Goal: Task Accomplishment & Management: Use online tool/utility

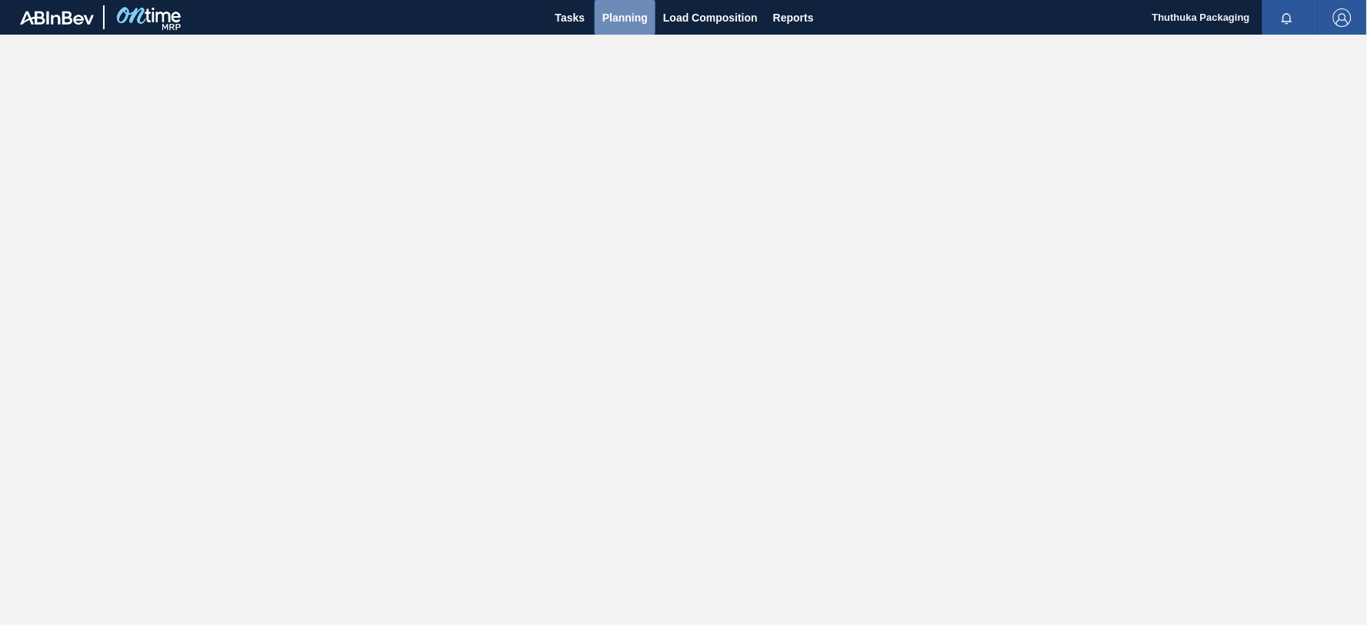
click at [622, 17] on span "Planning" at bounding box center [624, 17] width 45 height 18
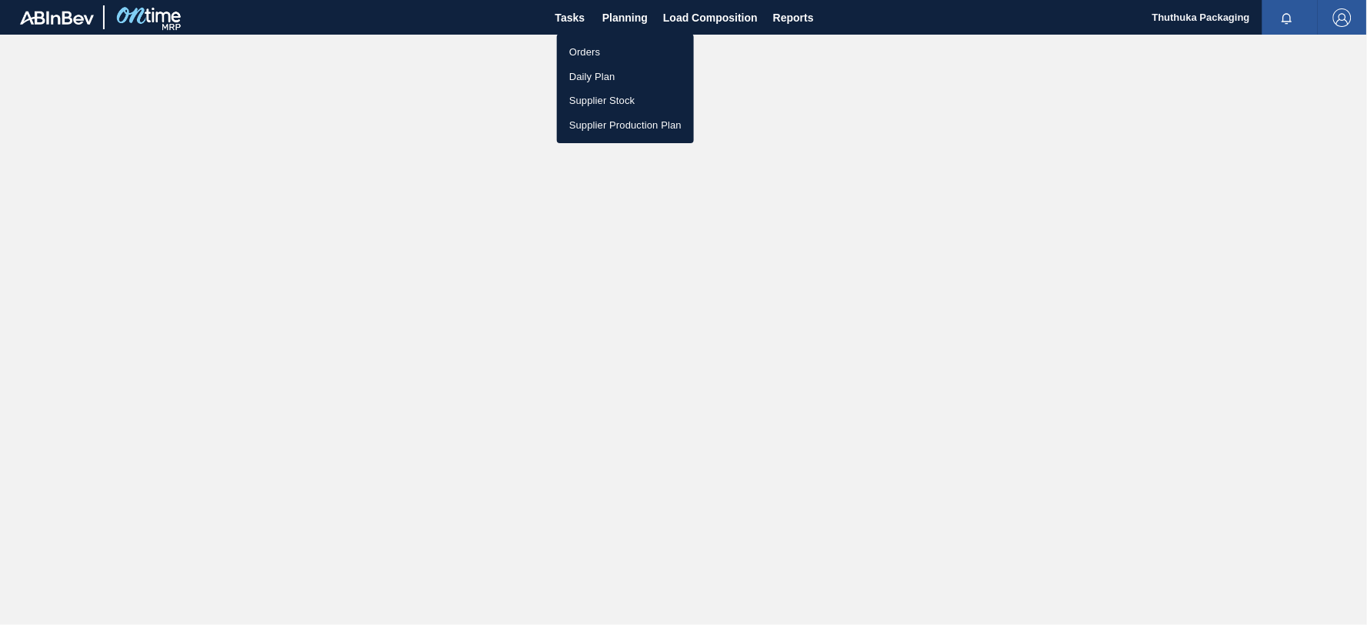
click at [595, 52] on li "Orders" at bounding box center [625, 52] width 137 height 25
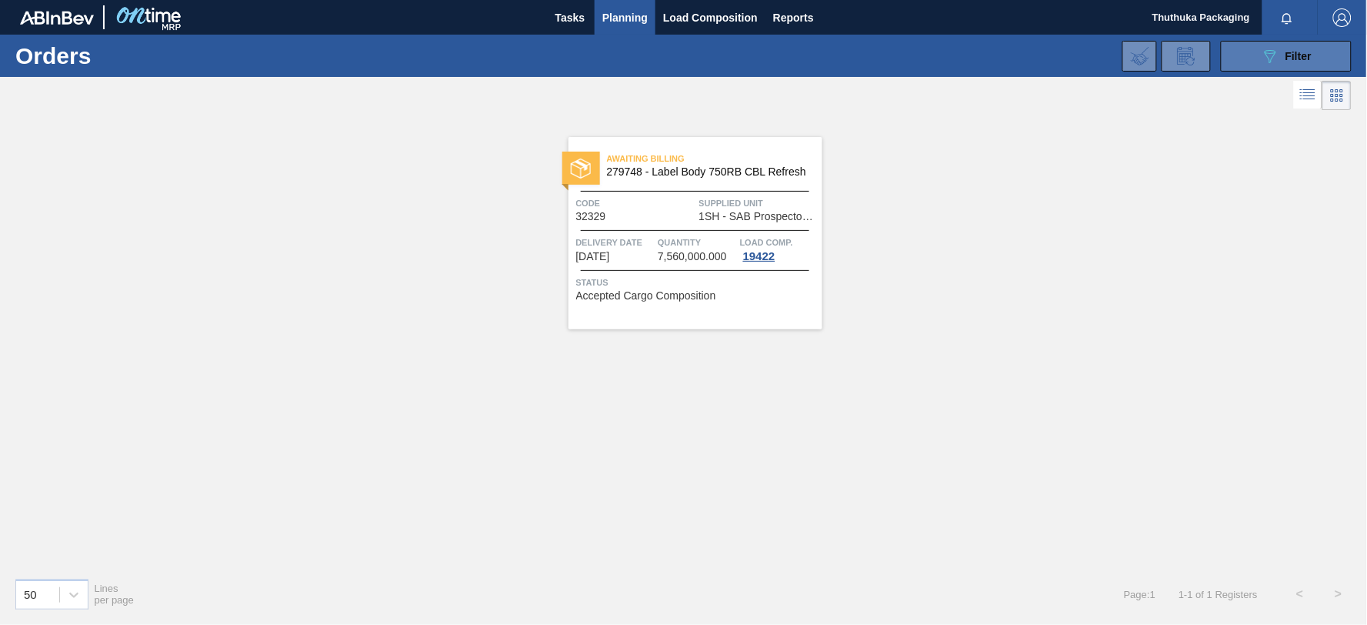
click at [1243, 59] on button "089F7B8B-B2A5-4AFE-B5C0-19BA573D28AC Filter" at bounding box center [1286, 56] width 131 height 31
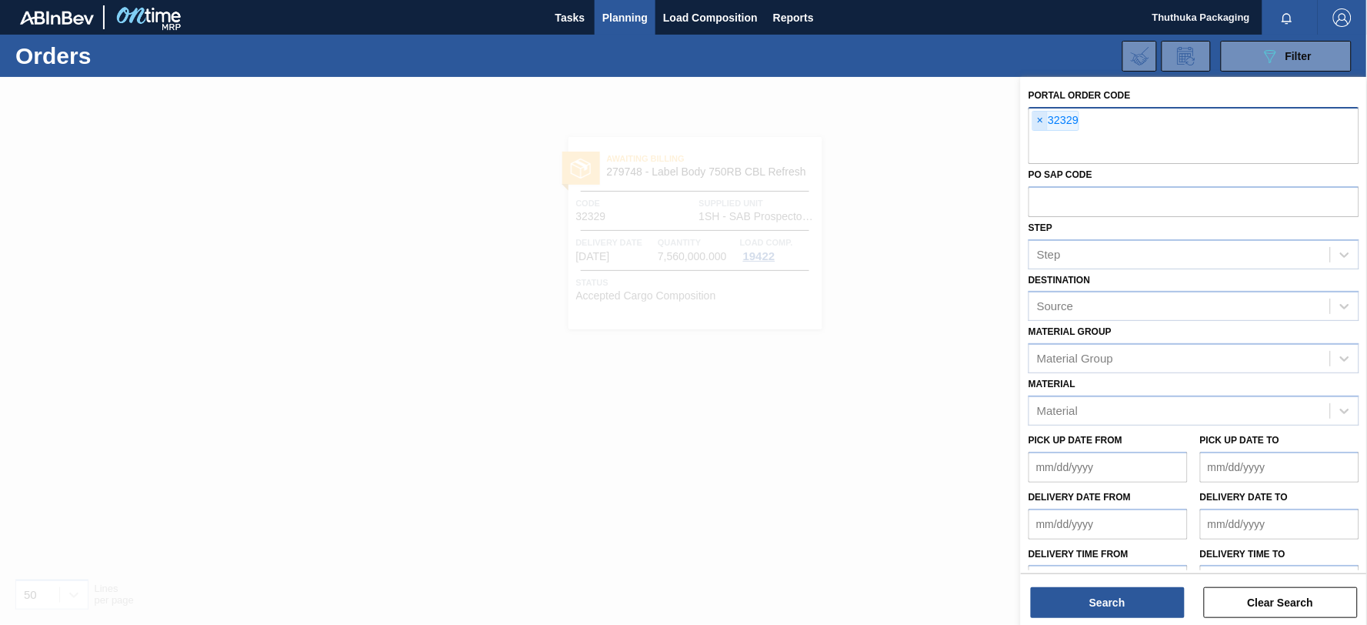
click at [1037, 118] on span "×" at bounding box center [1040, 121] width 15 height 18
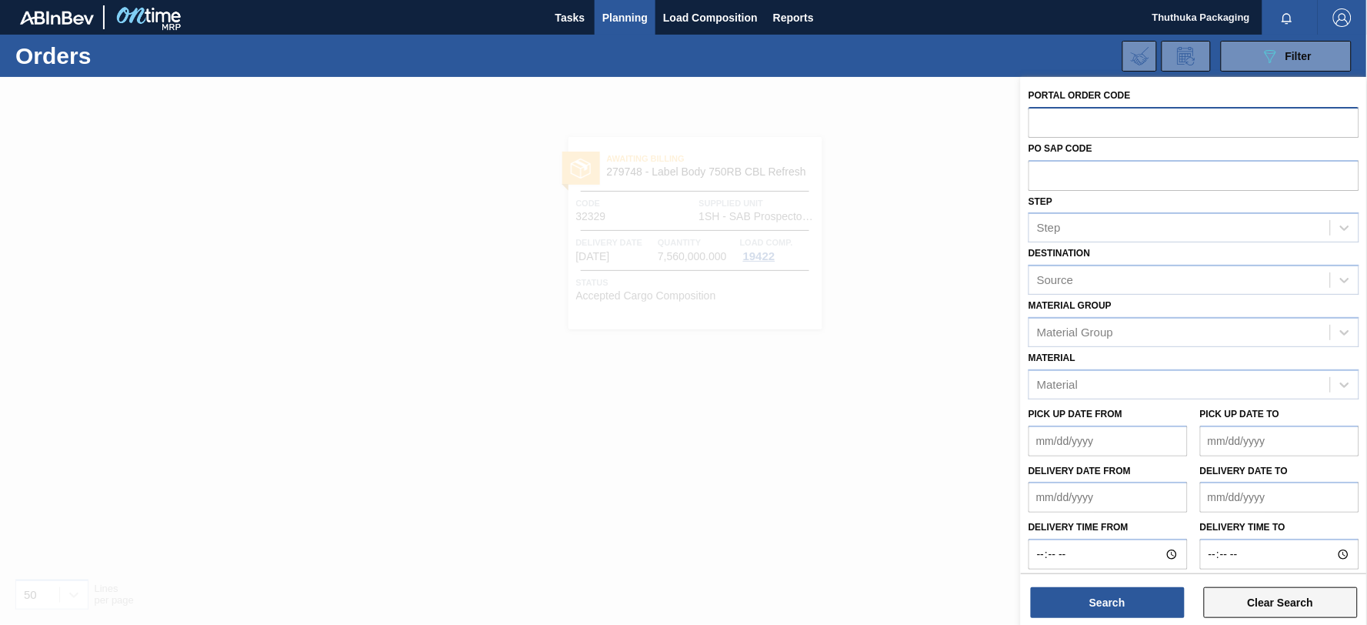
click at [1229, 598] on button "Clear Search" at bounding box center [1281, 602] width 154 height 31
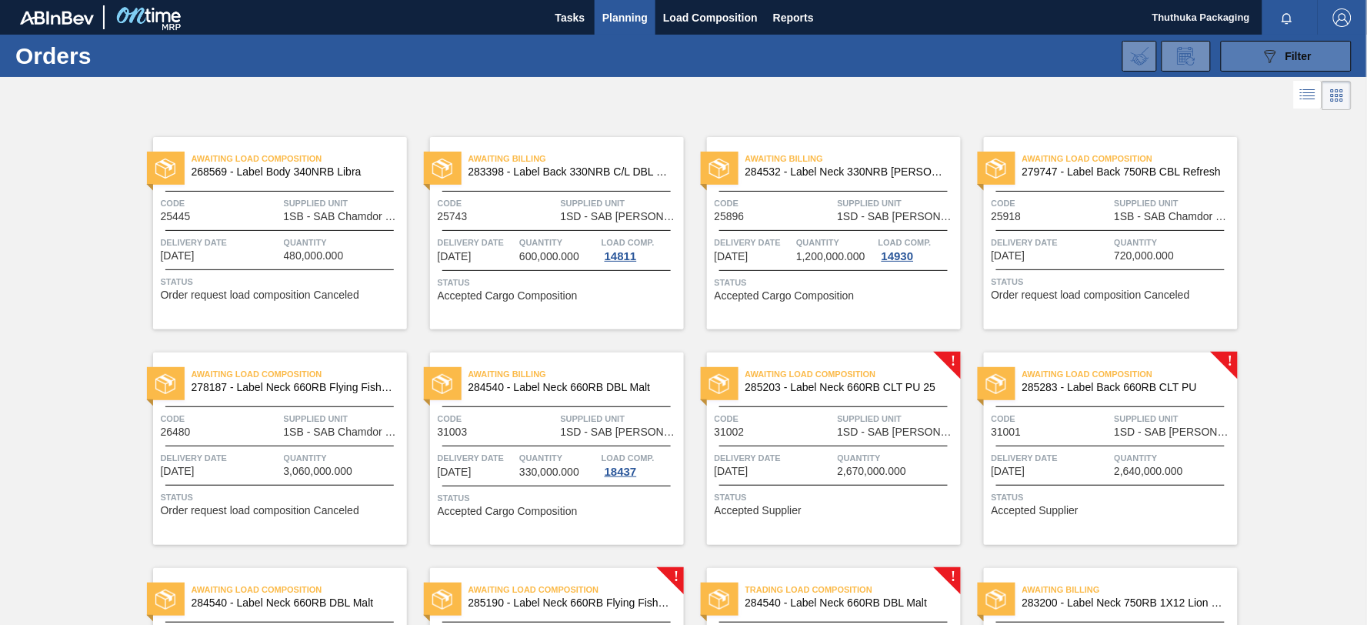
click at [1279, 59] on div "089F7B8B-B2A5-4AFE-B5C0-19BA573D28AC Filter" at bounding box center [1286, 56] width 51 height 18
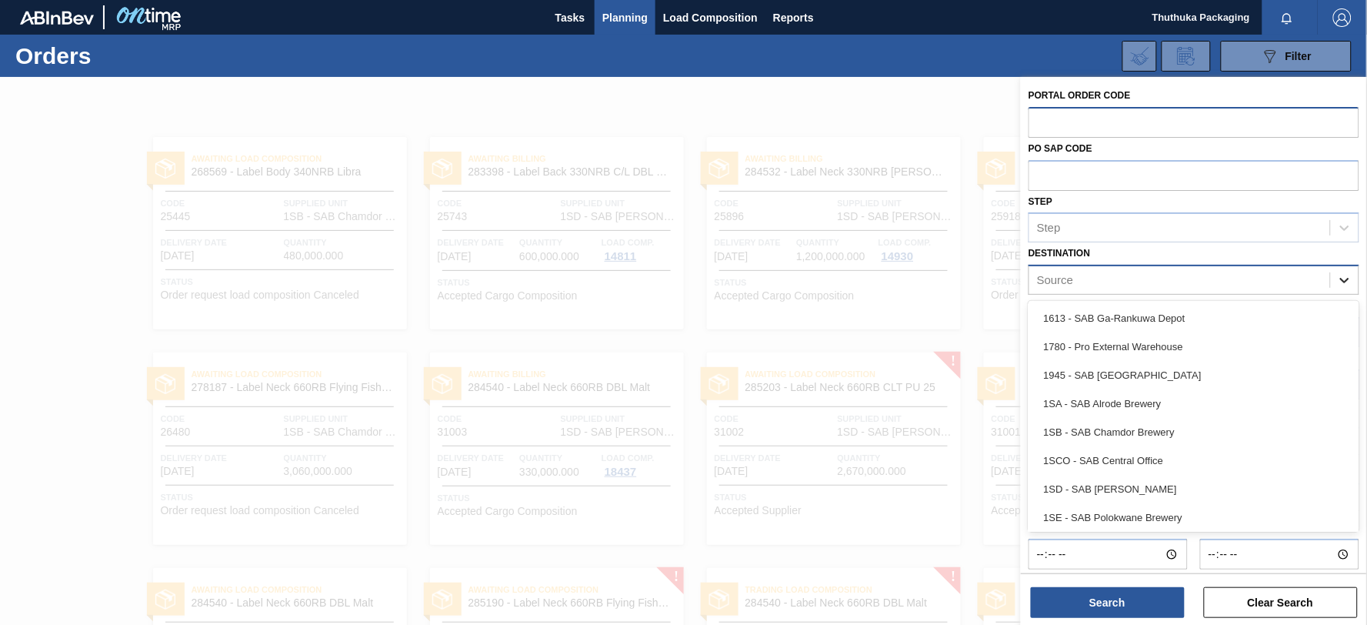
click at [1343, 282] on icon at bounding box center [1344, 279] width 15 height 15
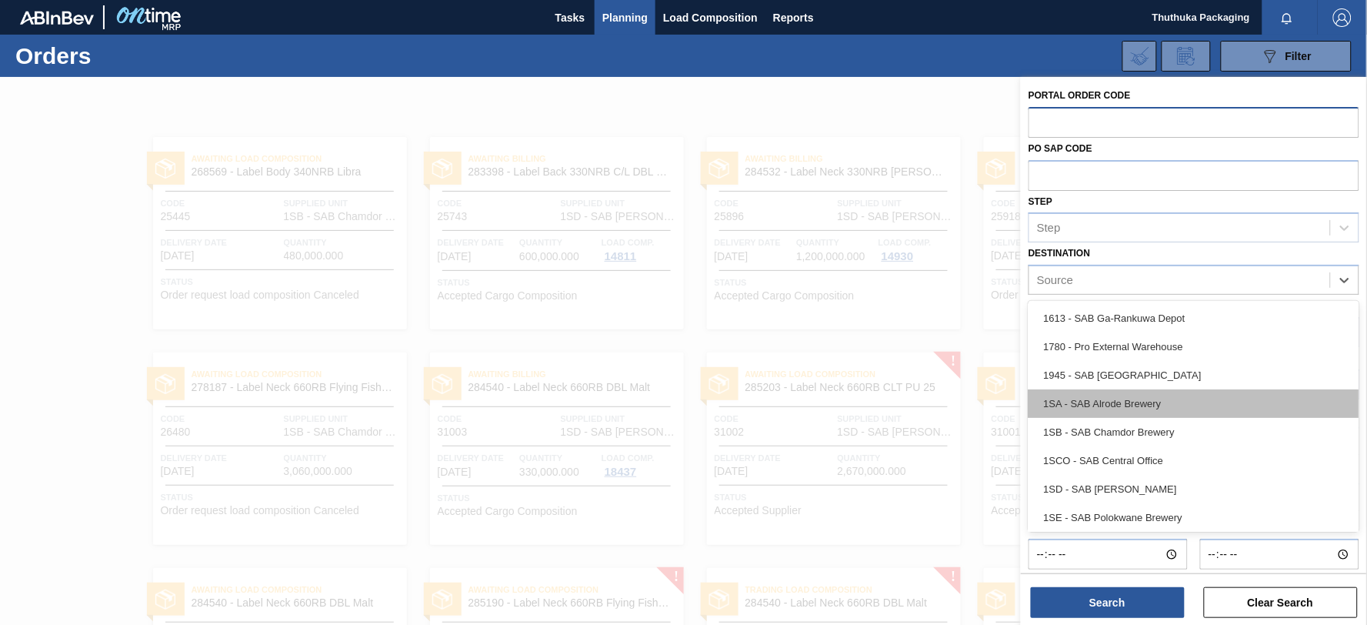
click at [1225, 398] on div "1SA - SAB Alrode Brewery" at bounding box center [1194, 403] width 331 height 28
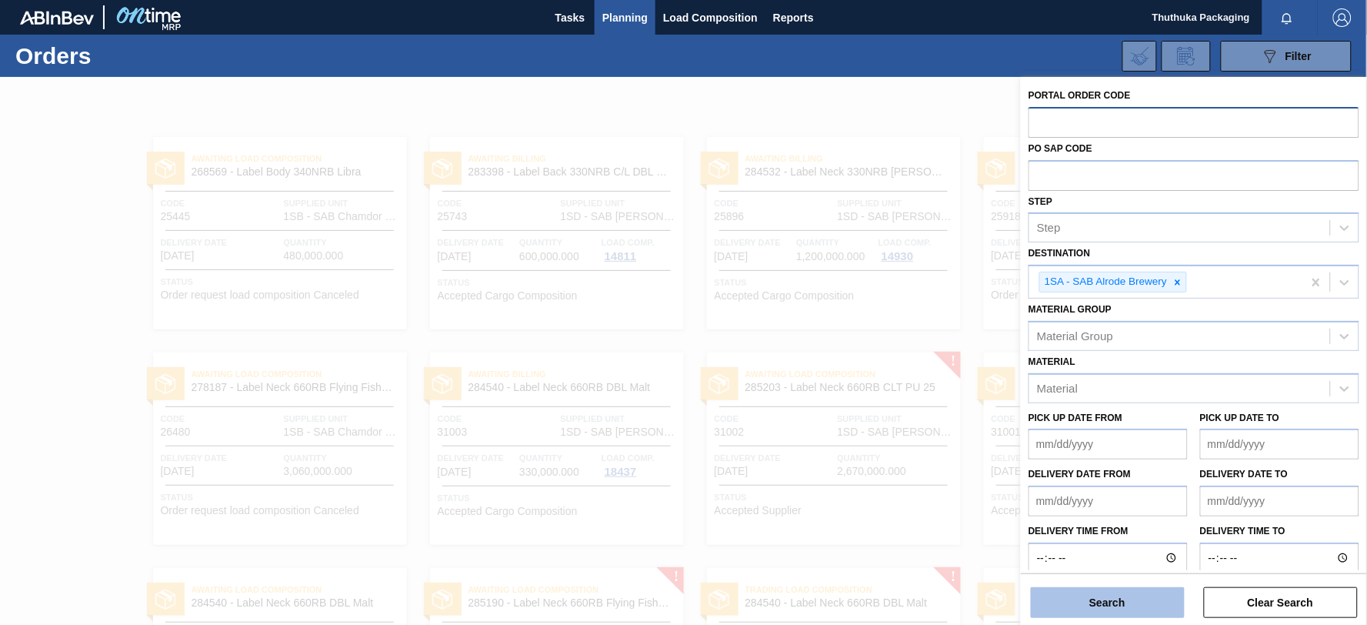
click at [1139, 602] on button "Search" at bounding box center [1108, 602] width 154 height 31
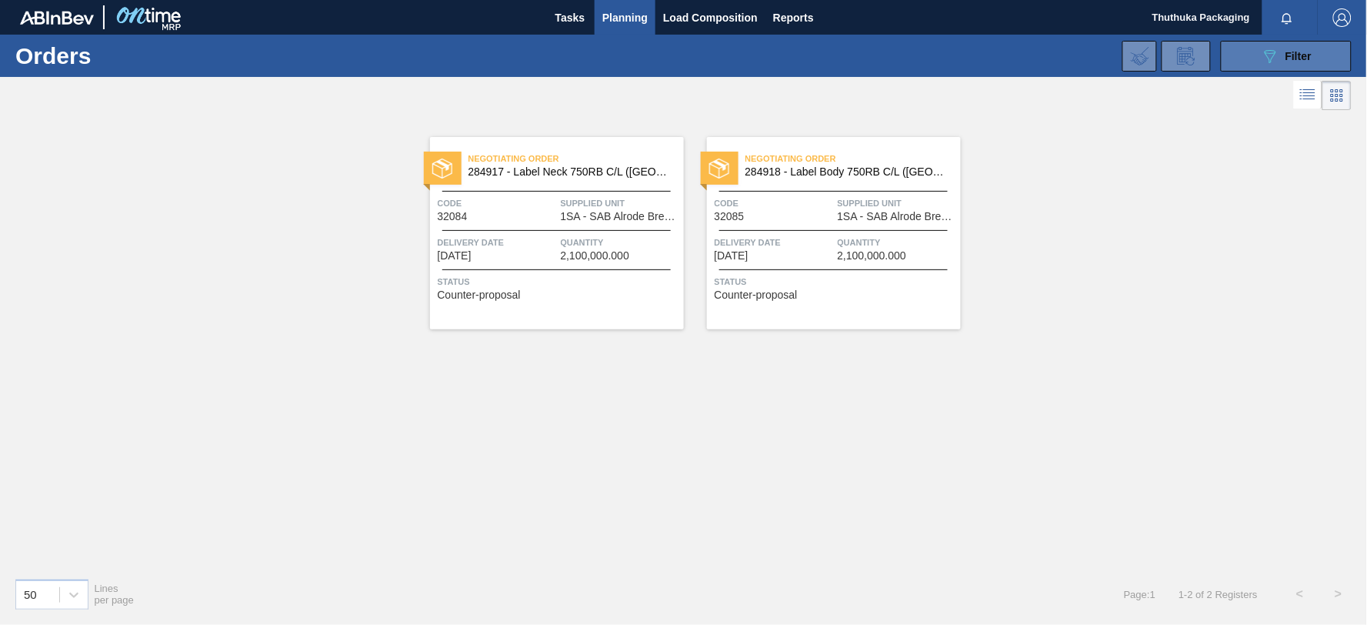
click at [1280, 57] on div "089F7B8B-B2A5-4AFE-B5C0-19BA573D28AC Filter" at bounding box center [1286, 56] width 51 height 18
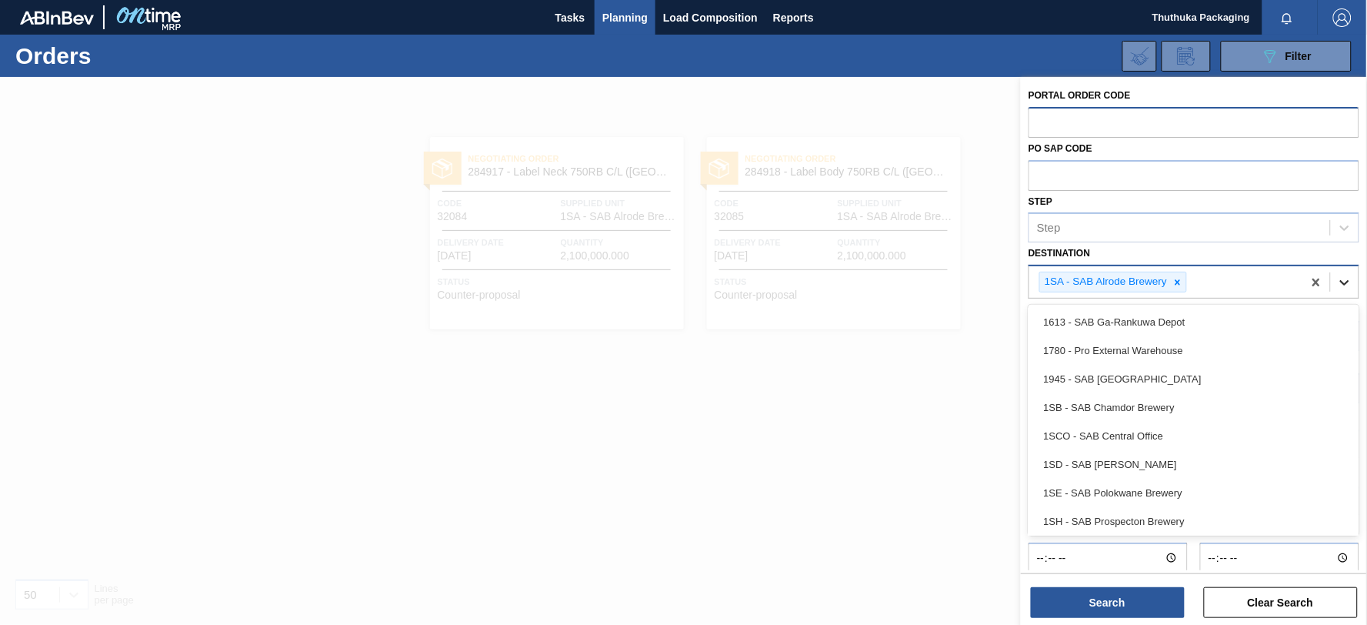
click at [1340, 278] on icon at bounding box center [1344, 282] width 15 height 15
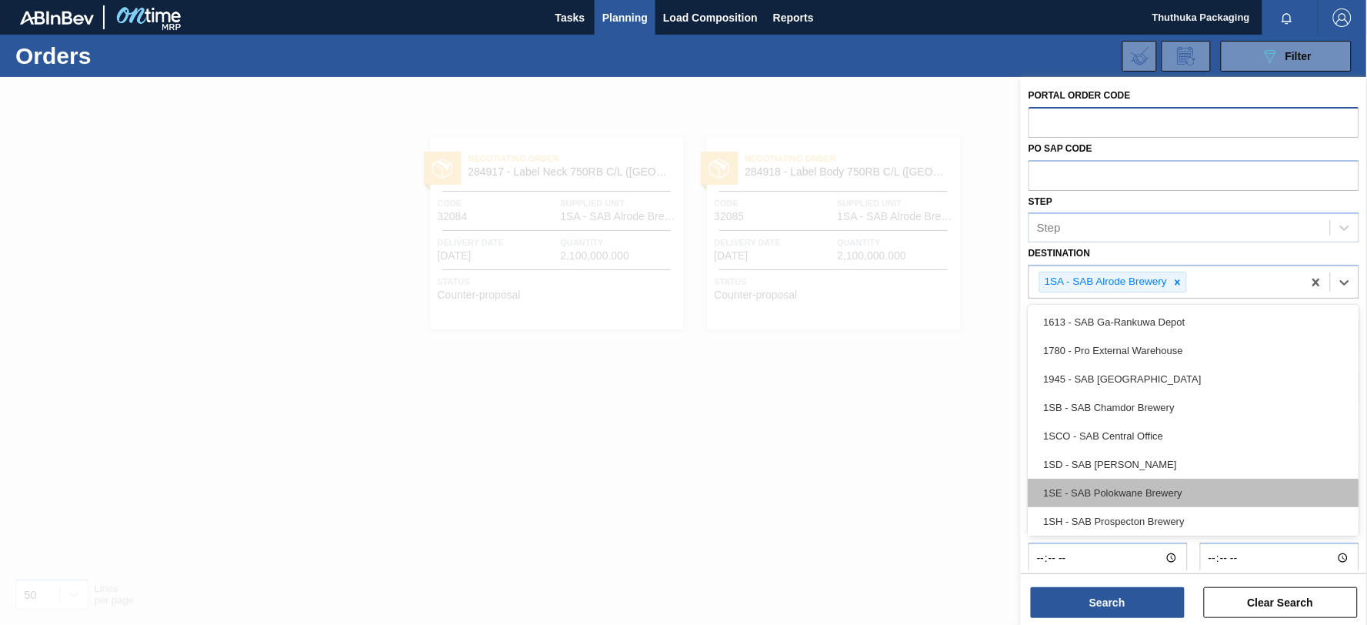
scroll to position [59, 0]
click at [1171, 485] on div "1SJ - SAB Newlands Brewery" at bounding box center [1194, 490] width 331 height 28
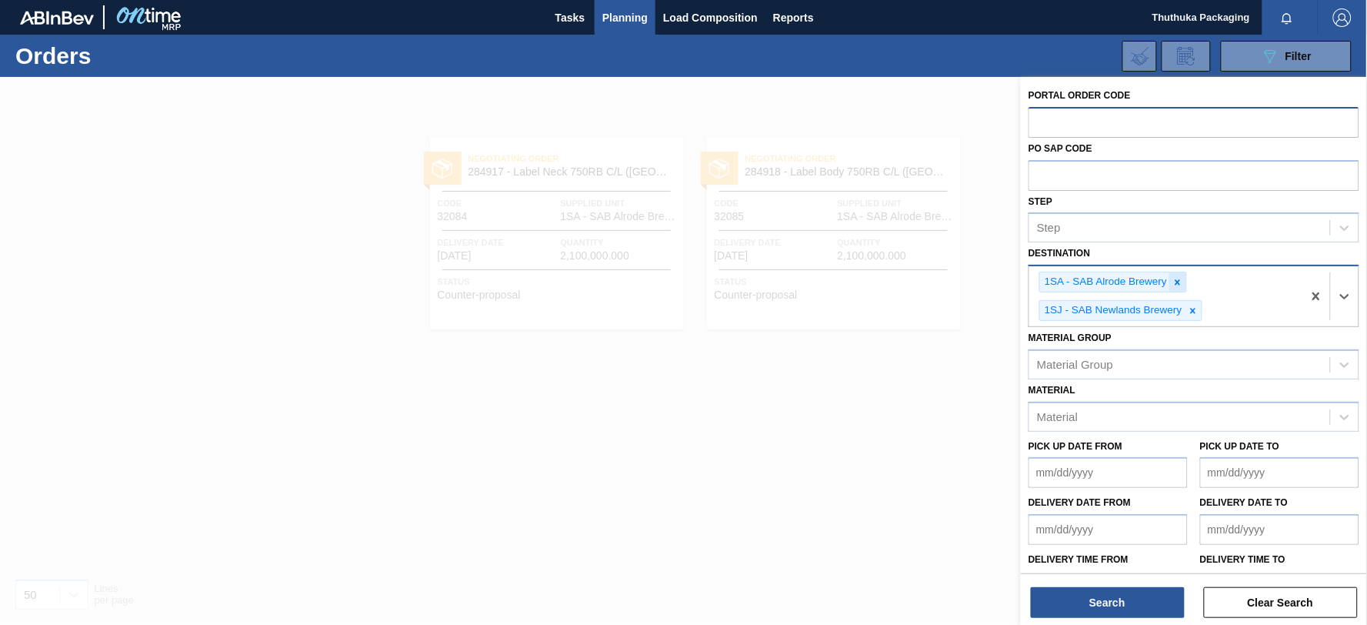
click at [1175, 277] on icon at bounding box center [1178, 282] width 11 height 11
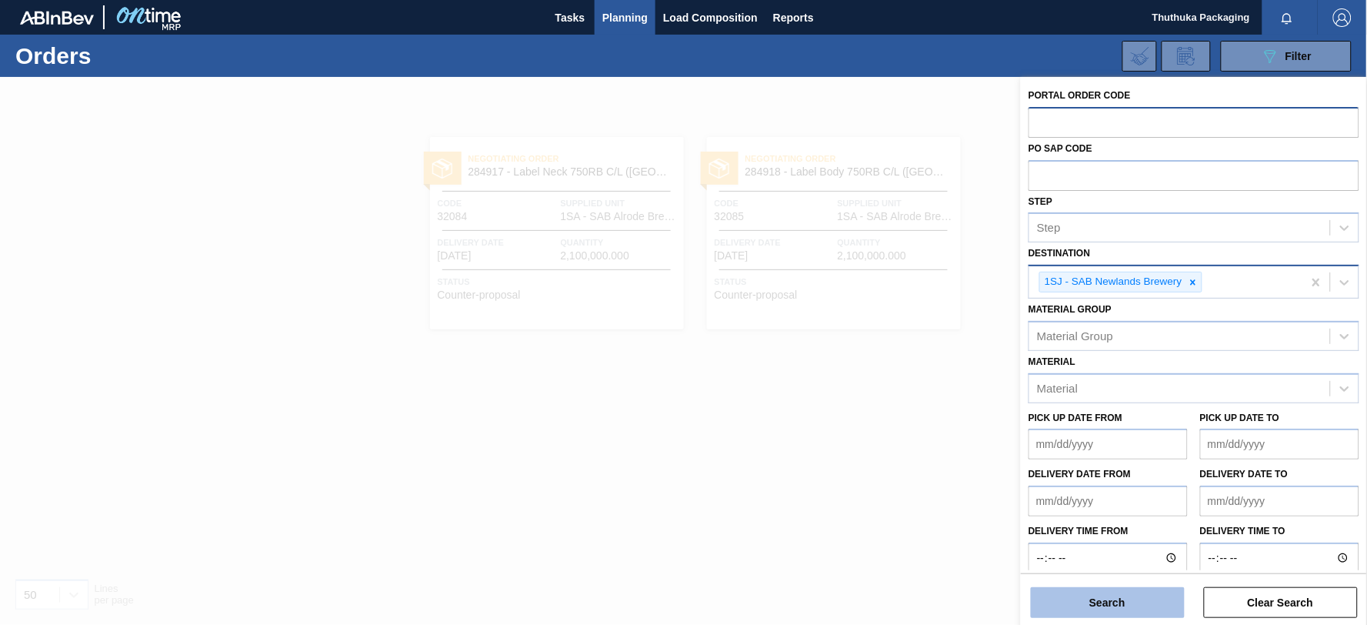
click at [1133, 598] on button "Search" at bounding box center [1108, 602] width 154 height 31
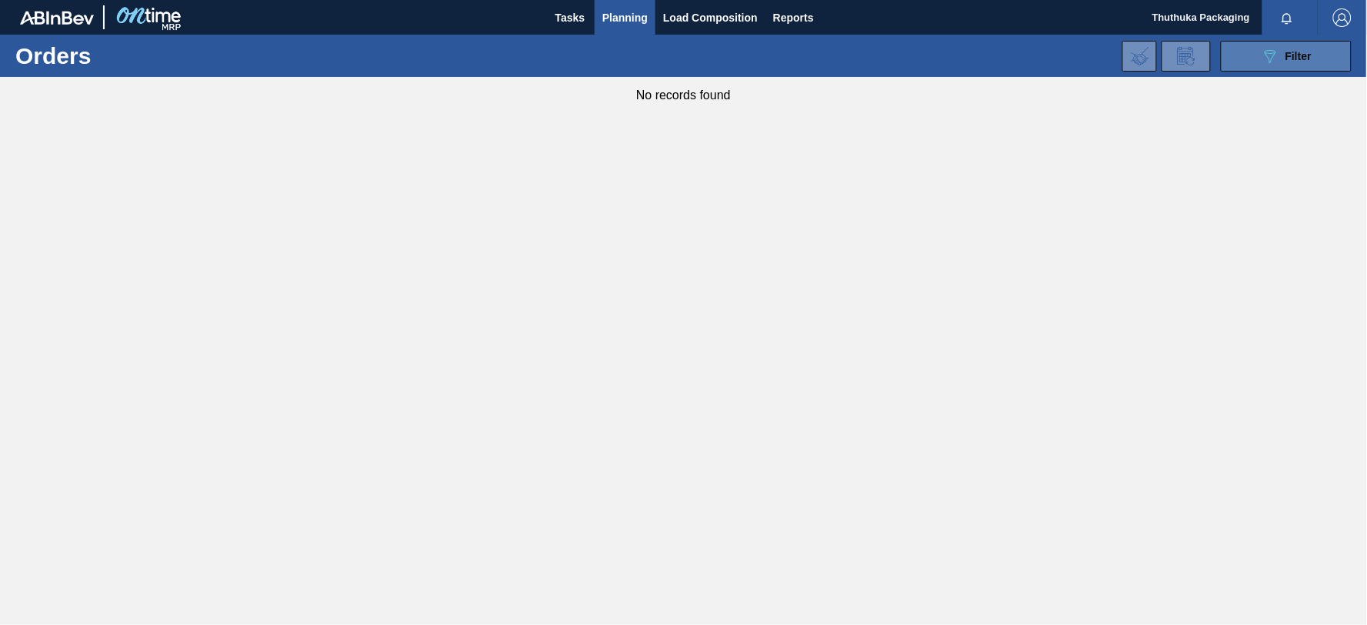
click at [1254, 55] on button "089F7B8B-B2A5-4AFE-B5C0-19BA573D28AC Filter" at bounding box center [1286, 56] width 131 height 31
